Goal: Transaction & Acquisition: Purchase product/service

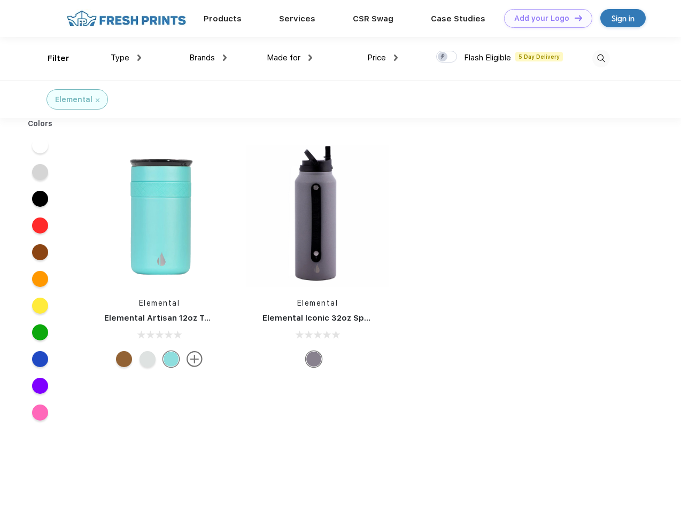
scroll to position [1, 0]
click at [544, 18] on link "Add your Logo Design Tool" at bounding box center [548, 18] width 88 height 19
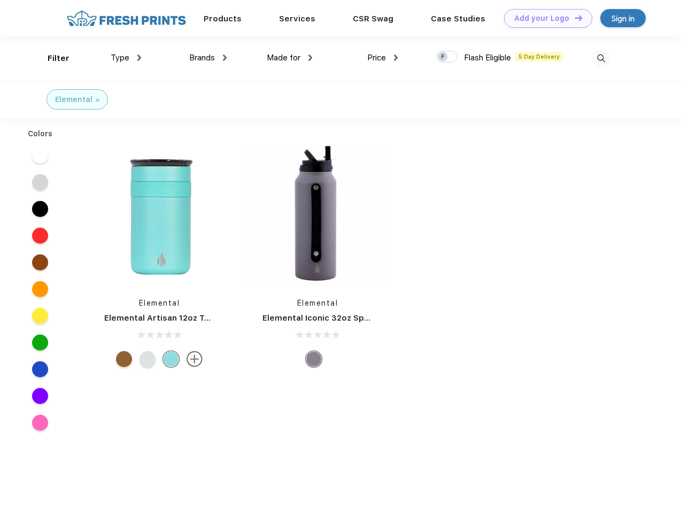
click at [0, 0] on div "Design Tool" at bounding box center [0, 0] width 0 height 0
click at [573, 18] on link "Add your Logo Design Tool" at bounding box center [548, 18] width 88 height 19
click at [51, 58] on div "Filter" at bounding box center [59, 58] width 22 height 12
click at [126, 58] on span "Type" at bounding box center [120, 58] width 19 height 10
click at [208, 58] on span "Brands" at bounding box center [202, 58] width 26 height 10
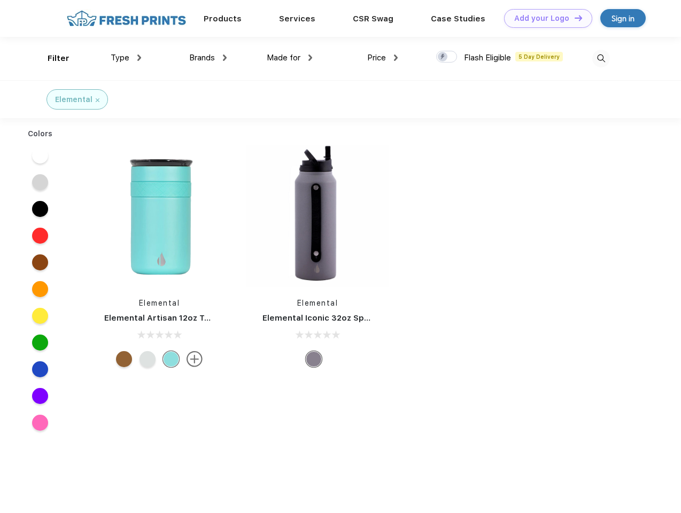
click at [290, 58] on span "Made for" at bounding box center [284, 58] width 34 height 10
click at [382, 58] on span "Price" at bounding box center [376, 58] width 19 height 10
click at [447, 57] on div at bounding box center [446, 57] width 21 height 12
click at [443, 57] on input "checkbox" at bounding box center [439, 53] width 7 height 7
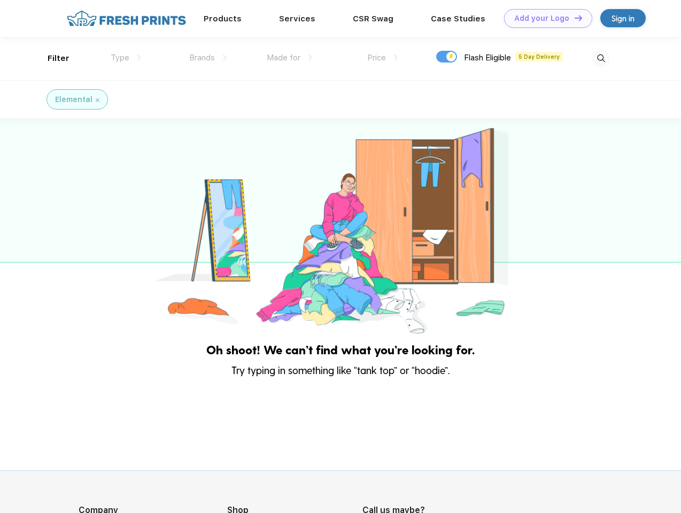
click at [600, 58] on img at bounding box center [601, 59] width 18 height 18
